Goal: Task Accomplishment & Management: Complete application form

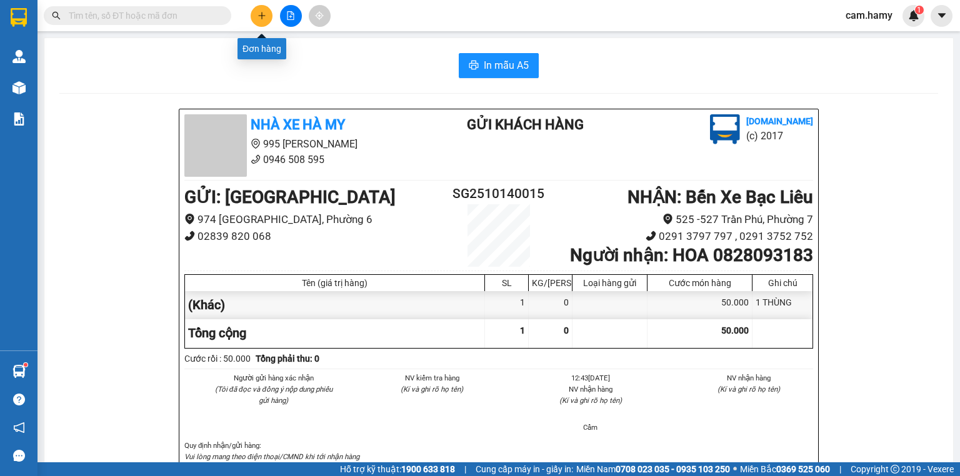
click at [259, 14] on icon "plus" at bounding box center [261, 15] width 9 height 9
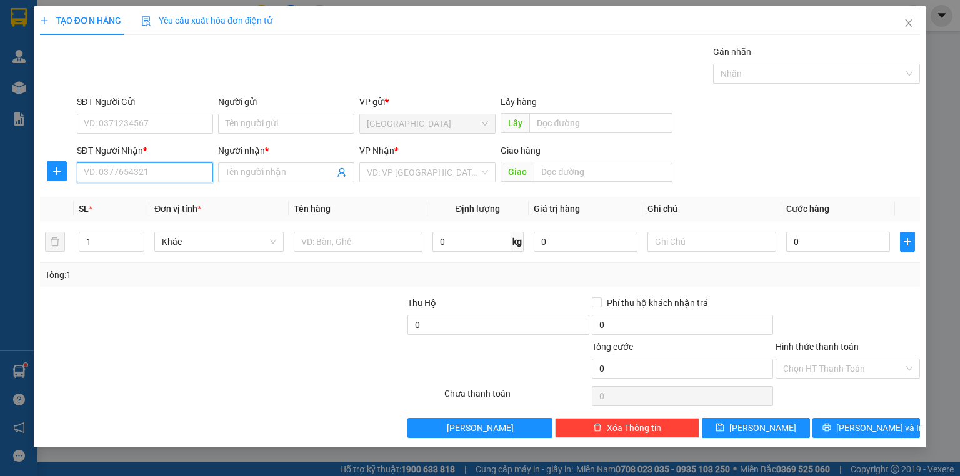
click at [93, 180] on input "SĐT Người Nhận *" at bounding box center [145, 172] width 136 height 20
click at [92, 172] on input "SĐT Người Nhận *" at bounding box center [145, 172] width 136 height 20
click at [661, 240] on input "text" at bounding box center [711, 242] width 129 height 20
type input "1 BAO"
click at [97, 175] on input "SĐT Người Nhận *" at bounding box center [145, 172] width 136 height 20
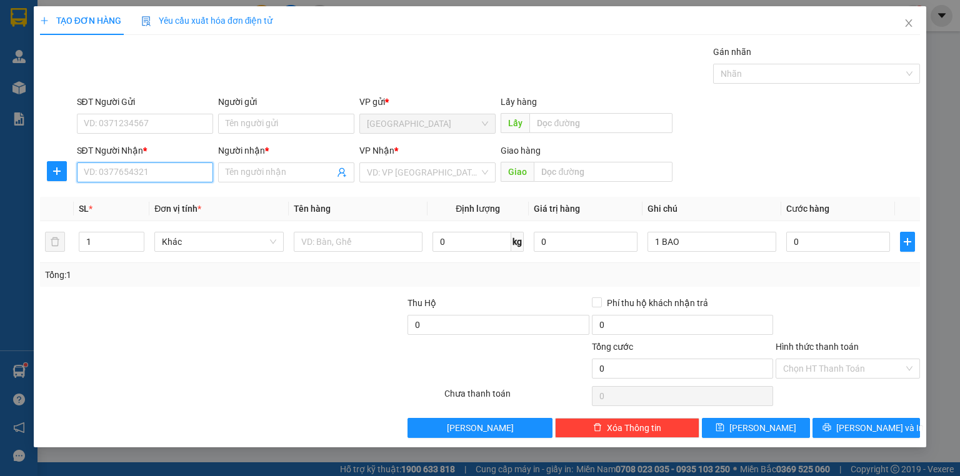
click at [89, 173] on input "SĐT Người Nhận *" at bounding box center [145, 172] width 136 height 20
type input "0945835010"
drag, startPoint x: 117, startPoint y: 204, endPoint x: 121, endPoint y: 198, distance: 7.6
click at [117, 203] on div "0945835010 - ÚT HIỀN" at bounding box center [145, 197] width 136 height 20
type input "ÚT HIỀN"
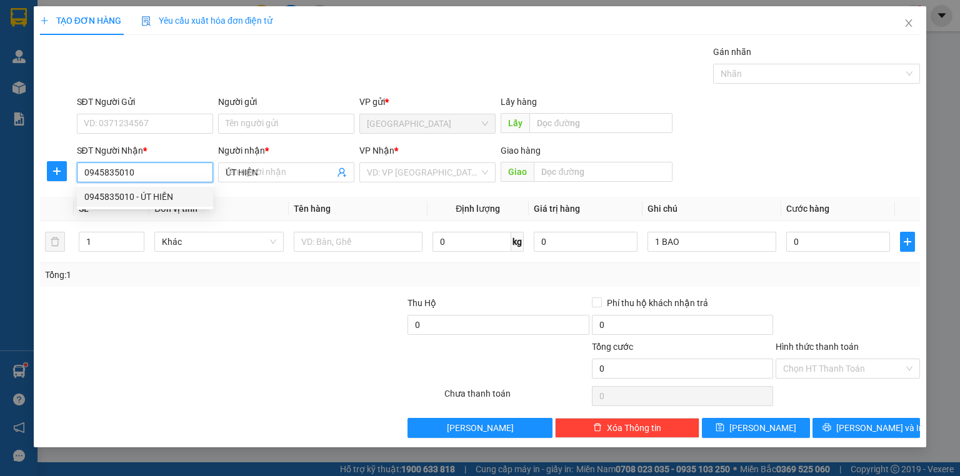
type input "70.000"
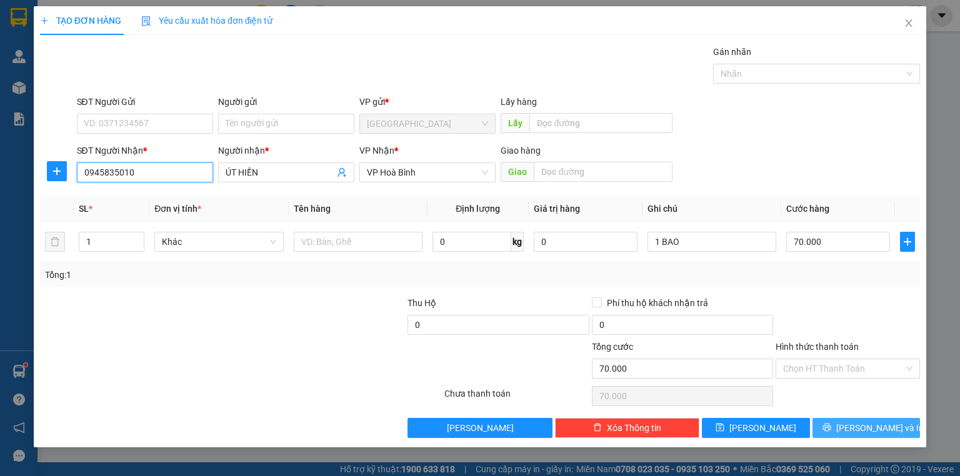
type input "0945835010"
click at [822, 429] on button "[PERSON_NAME] và In" at bounding box center [866, 428] width 108 height 20
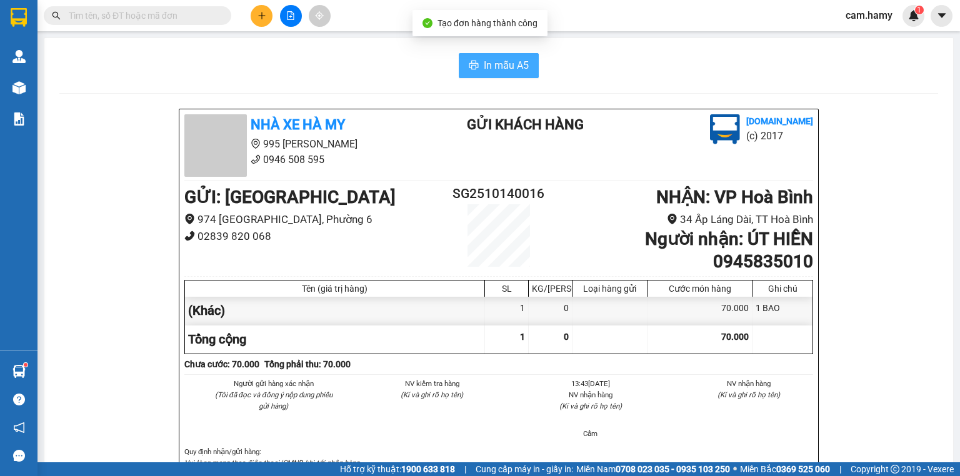
drag, startPoint x: 484, startPoint y: 57, endPoint x: 536, endPoint y: 141, distance: 98.5
click at [484, 58] on button "In mẫu A5" at bounding box center [499, 65] width 80 height 25
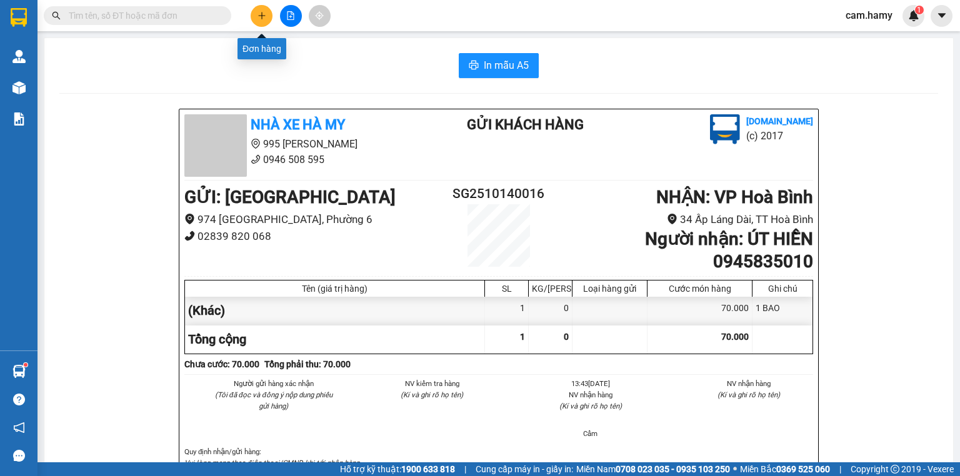
click at [264, 20] on button at bounding box center [262, 16] width 22 height 22
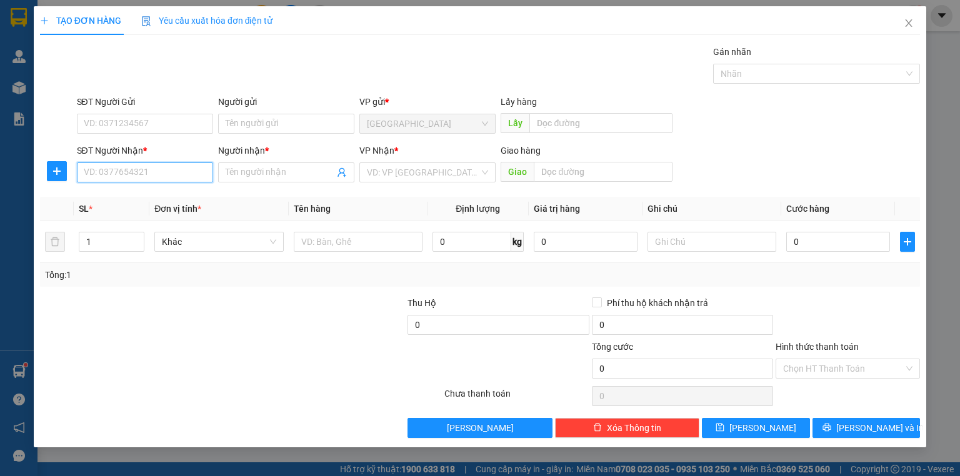
click at [121, 179] on input "SĐT Người Nhận *" at bounding box center [145, 172] width 136 height 20
click at [108, 172] on input "0" at bounding box center [145, 172] width 136 height 20
click at [101, 173] on input "0" at bounding box center [145, 172] width 136 height 20
click at [92, 170] on input "0" at bounding box center [145, 172] width 136 height 20
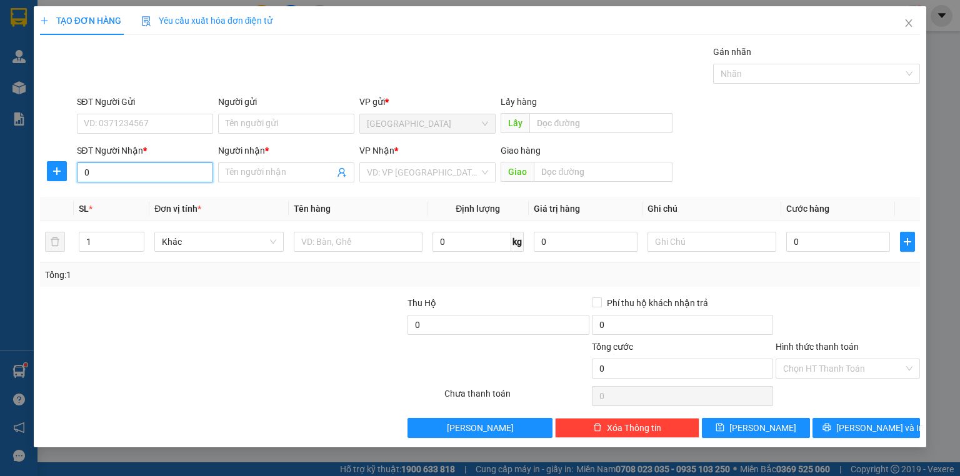
click at [92, 170] on input "0" at bounding box center [145, 172] width 136 height 20
type input "0949489153"
click at [256, 176] on input "Người nhận *" at bounding box center [280, 173] width 109 height 14
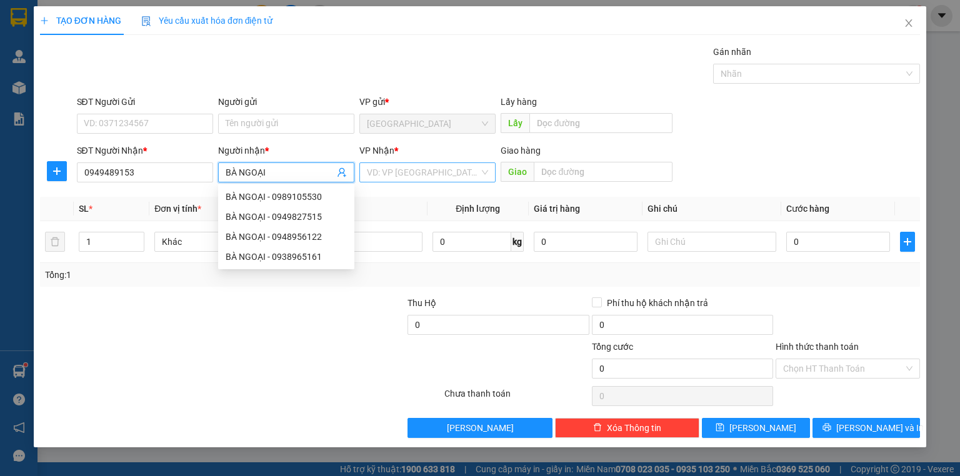
type input "BÀ NGOẠI"
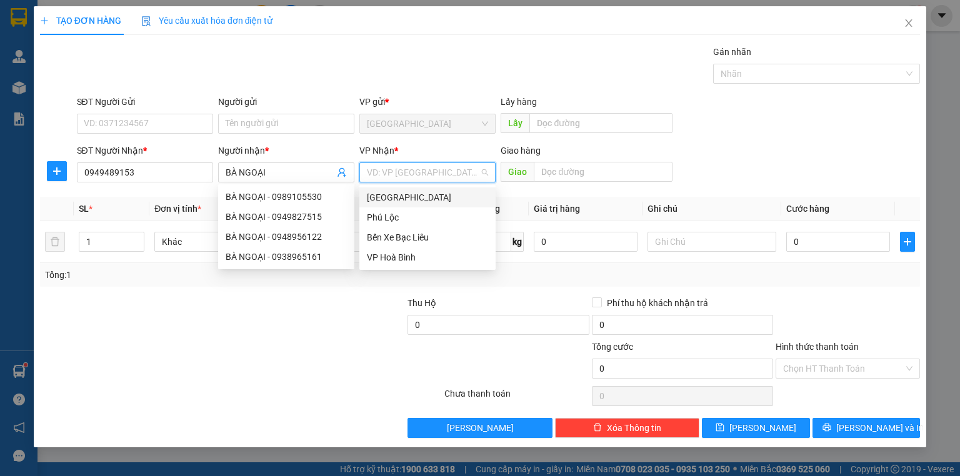
click at [414, 169] on input "search" at bounding box center [423, 172] width 112 height 19
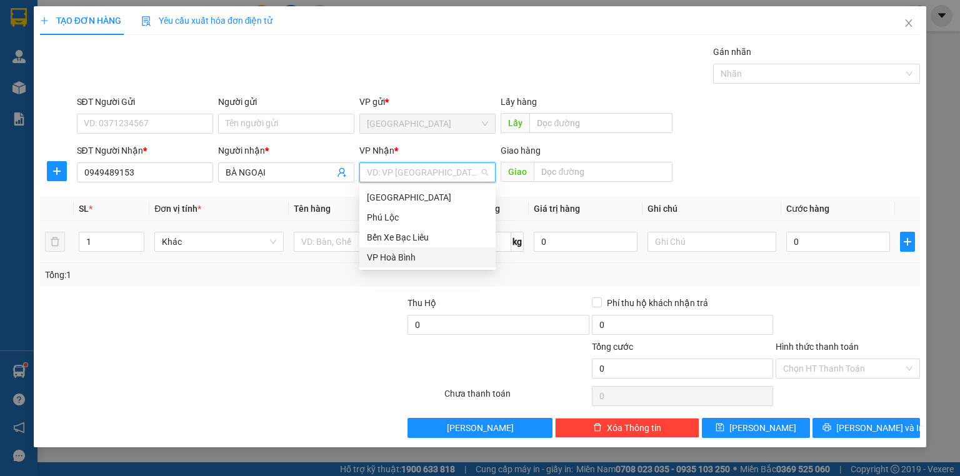
click at [394, 258] on div "VP Hoà Bình" at bounding box center [427, 258] width 121 height 14
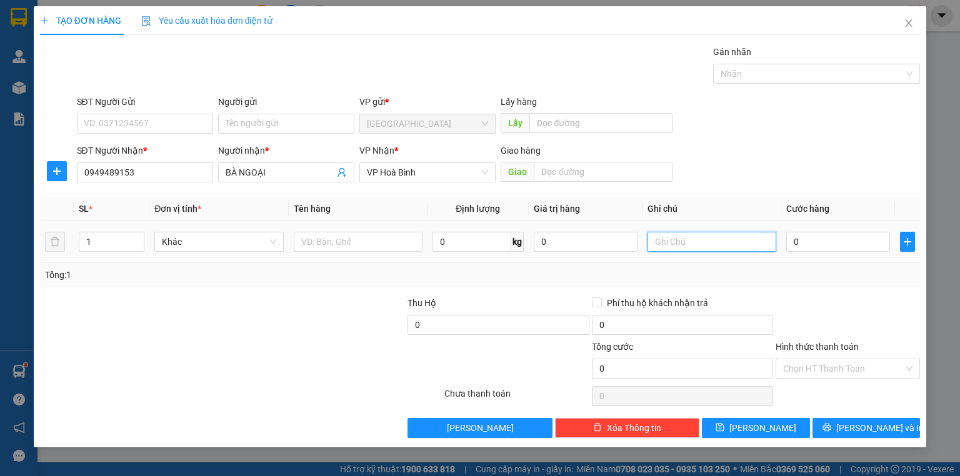
click at [691, 246] on input "text" at bounding box center [711, 242] width 129 height 20
type input "1 THÙNG"
click at [817, 242] on input "0" at bounding box center [838, 242] width 104 height 20
type input "5"
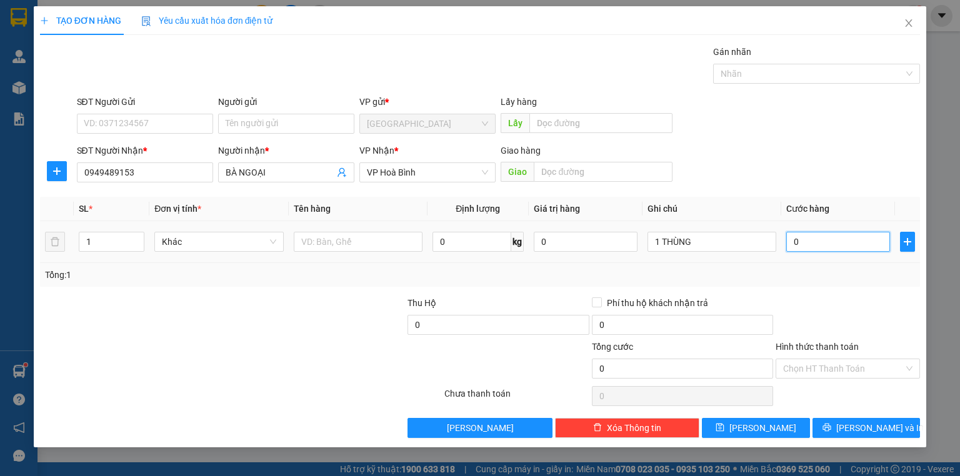
type input "5"
type input "50"
type input "50.000"
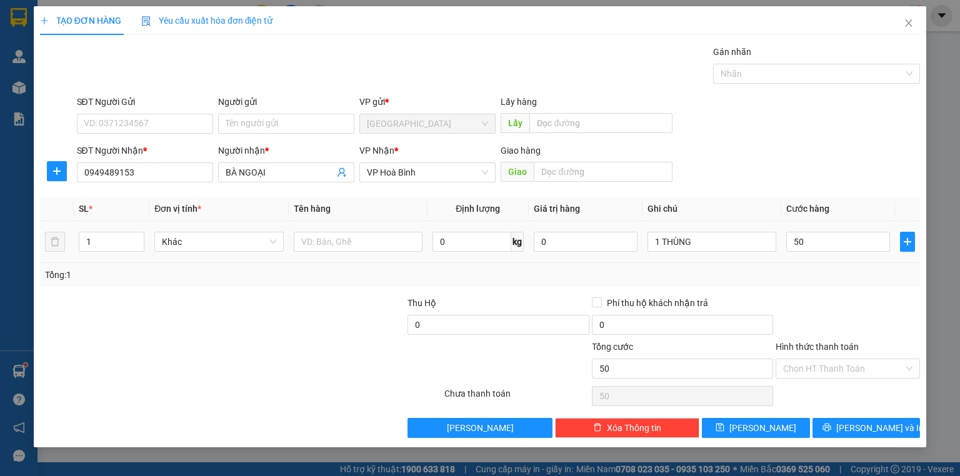
type input "50.000"
click at [805, 268] on div "Tổng: 1" at bounding box center [480, 275] width 870 height 14
click at [802, 359] on input "Hình thức thanh toán" at bounding box center [843, 368] width 121 height 19
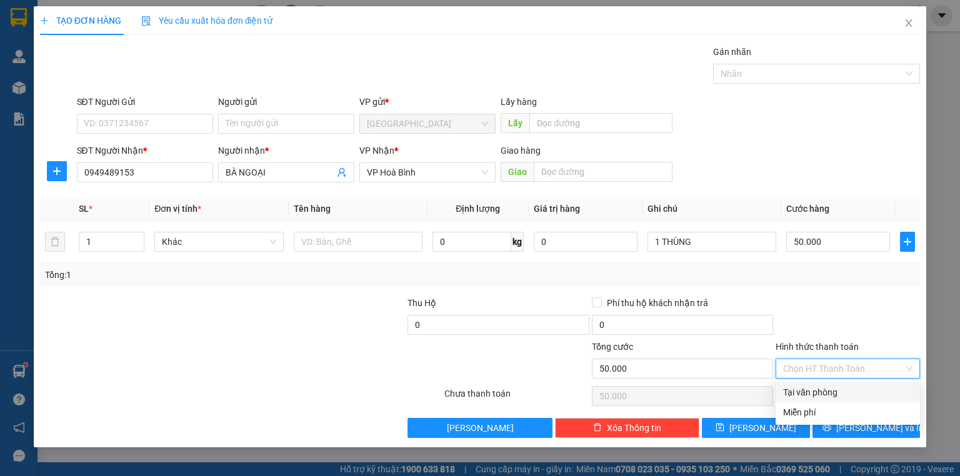
click at [804, 394] on div "Tại văn phòng" at bounding box center [847, 392] width 129 height 14
type input "0"
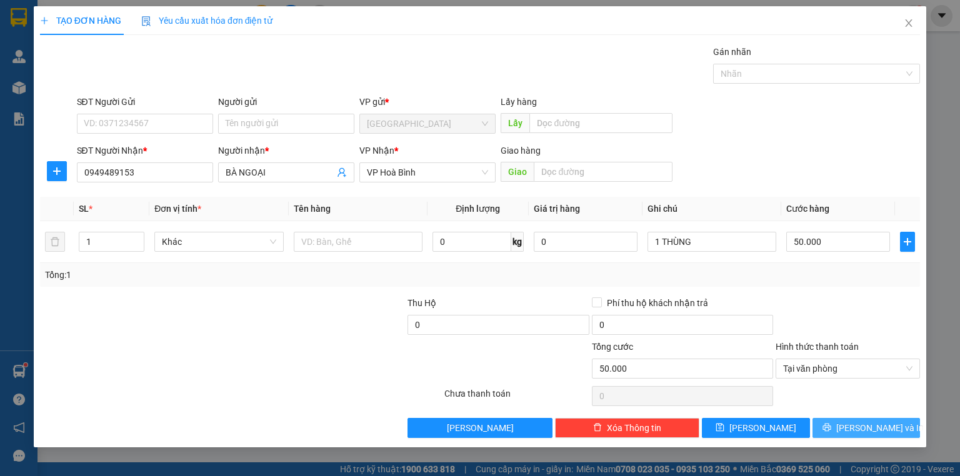
click at [835, 425] on button "[PERSON_NAME] và In" at bounding box center [866, 428] width 108 height 20
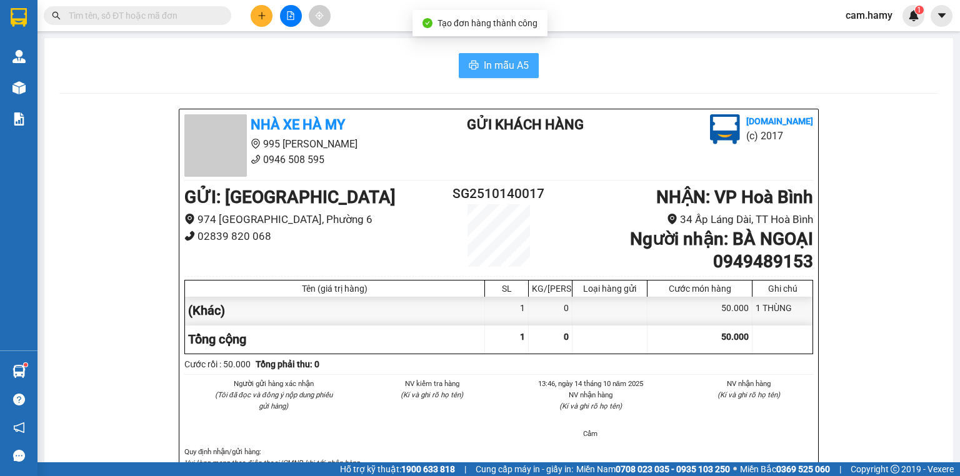
click at [484, 61] on span "In mẫu A5" at bounding box center [506, 65] width 45 height 16
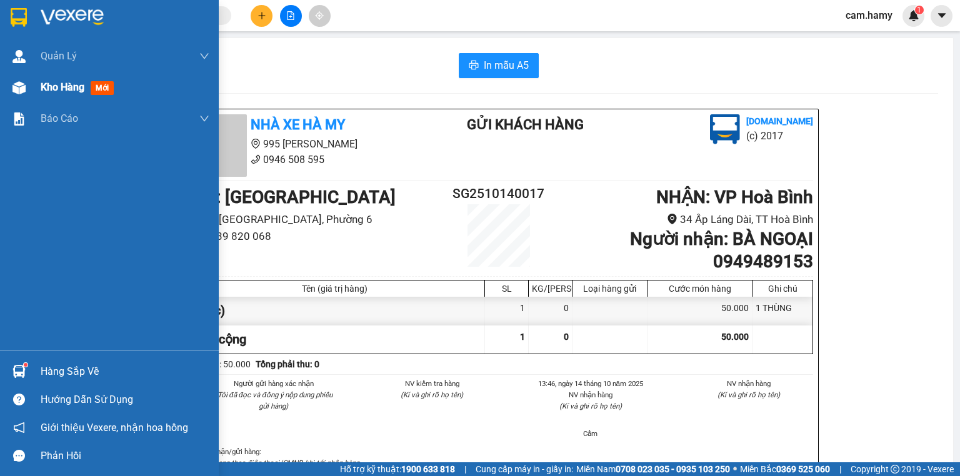
click at [49, 85] on span "Kho hàng" at bounding box center [63, 87] width 44 height 12
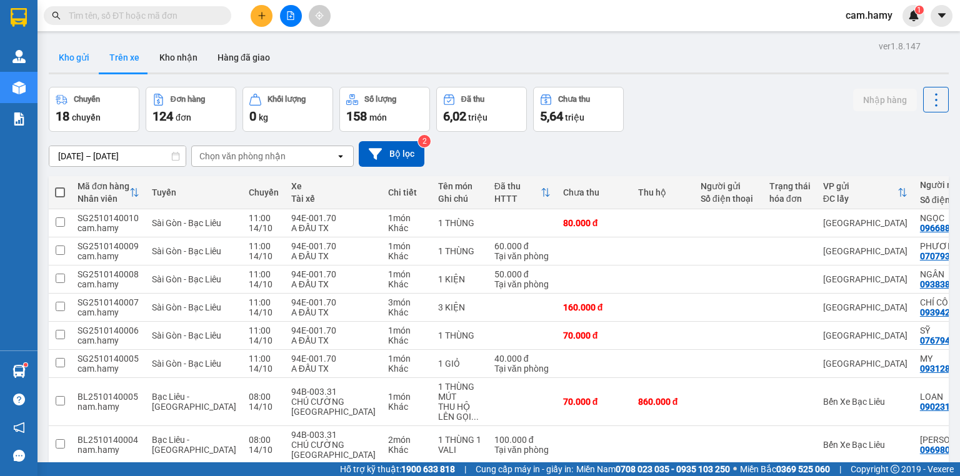
click at [69, 51] on button "Kho gửi" at bounding box center [74, 57] width 51 height 30
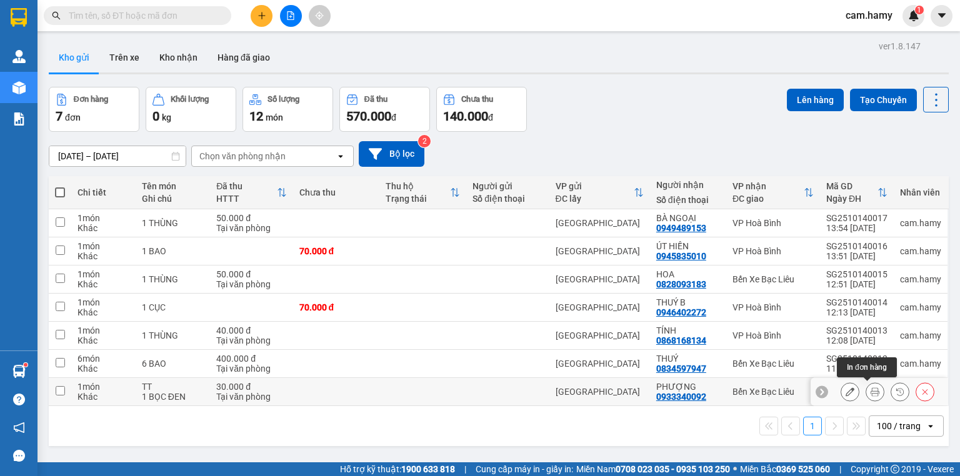
click at [870, 390] on icon at bounding box center [874, 391] width 9 height 9
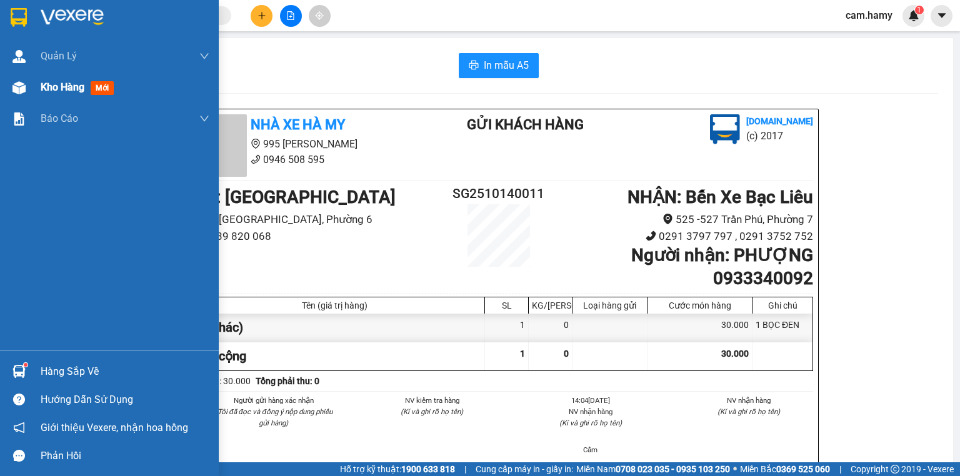
click at [42, 81] on span "Kho hàng" at bounding box center [63, 87] width 44 height 12
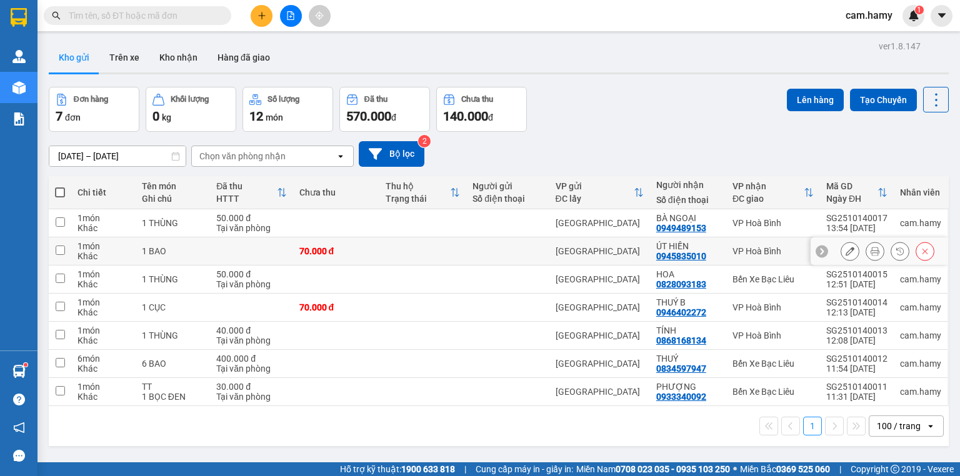
scroll to position [57, 0]
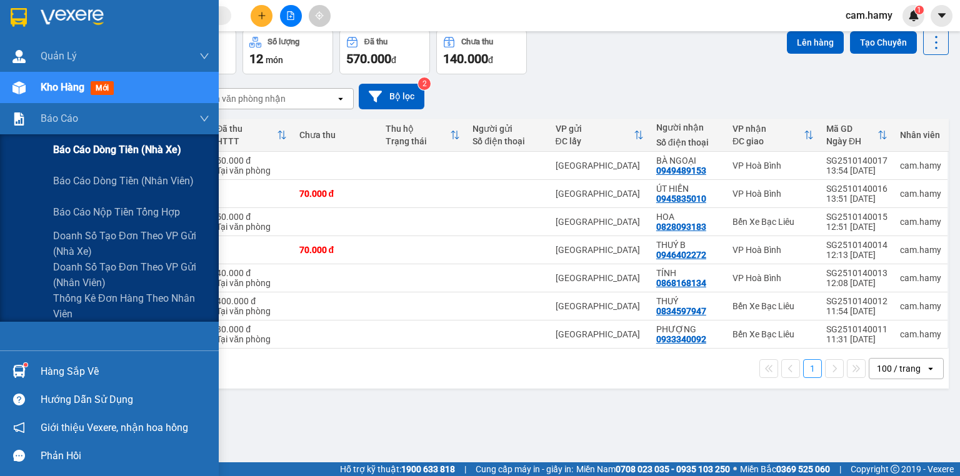
click at [84, 151] on span "Báo cáo dòng tiền (nhà xe)" at bounding box center [117, 150] width 128 height 16
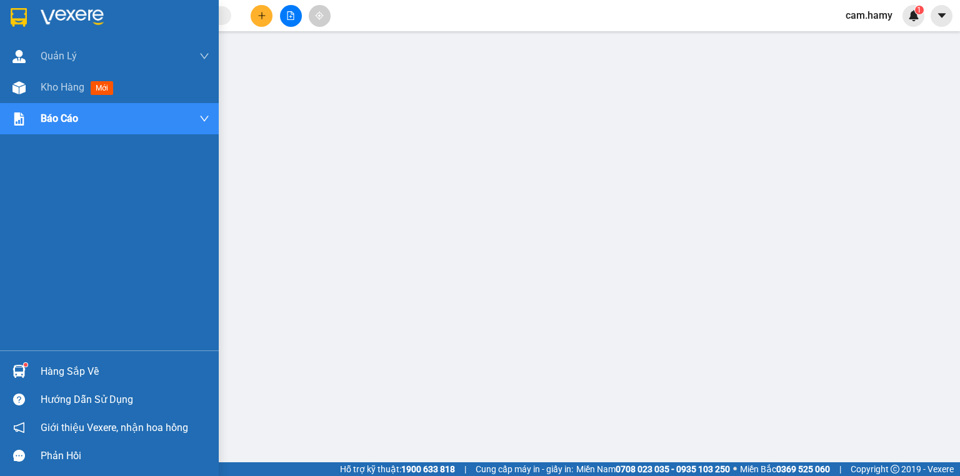
click at [65, 81] on span "Kho hàng" at bounding box center [63, 87] width 44 height 12
